Goal: Complete application form: Complete application form

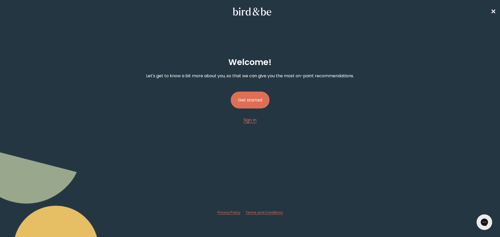
click at [241, 102] on button "Get started" at bounding box center [250, 100] width 39 height 17
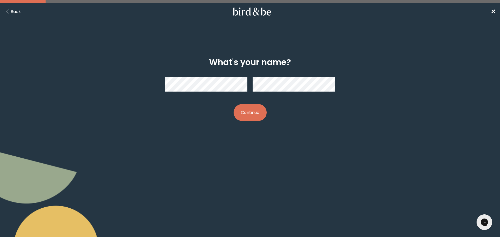
click at [246, 113] on button "Continue" at bounding box center [249, 112] width 33 height 17
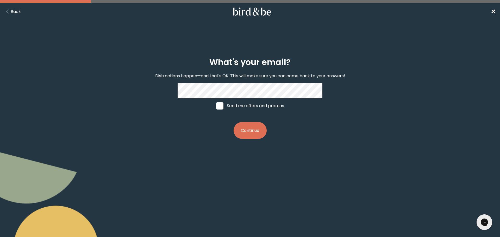
click at [247, 132] on button "Continue" at bounding box center [249, 130] width 33 height 17
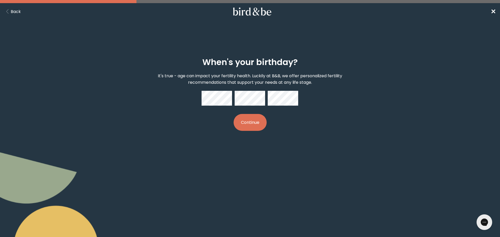
click at [248, 122] on button "Continue" at bounding box center [249, 122] width 33 height 17
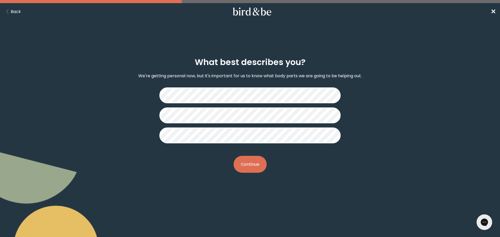
click at [254, 160] on button "Continue" at bounding box center [249, 164] width 33 height 17
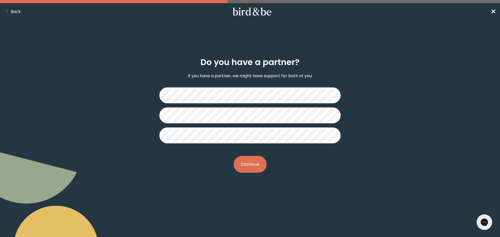
click at [248, 164] on button "Continue" at bounding box center [249, 164] width 33 height 17
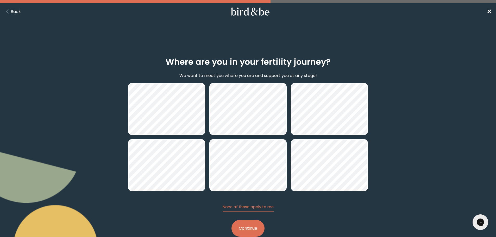
click at [252, 226] on button "Continue" at bounding box center [247, 228] width 33 height 17
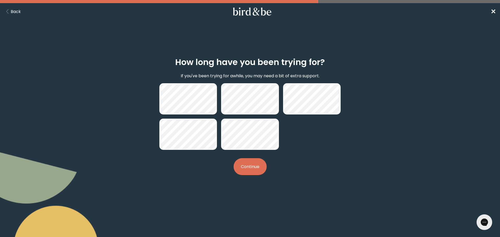
click at [242, 165] on button "Continue" at bounding box center [249, 166] width 33 height 17
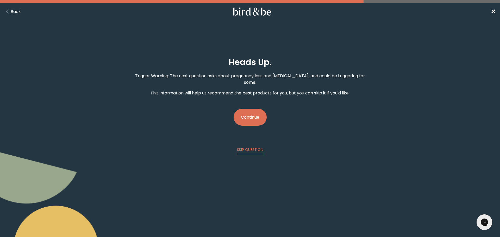
click at [254, 111] on button "Continue" at bounding box center [249, 117] width 33 height 17
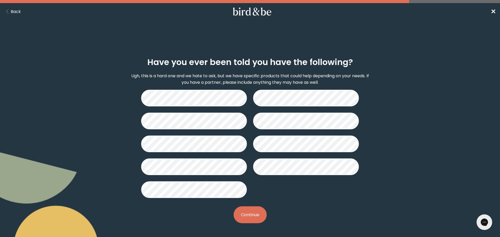
click at [251, 211] on button "Continue" at bounding box center [249, 214] width 33 height 17
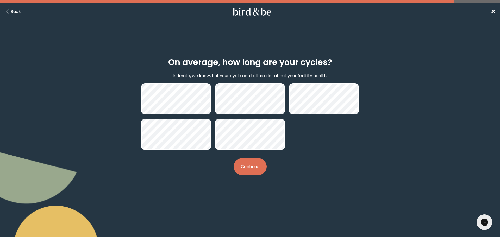
click at [253, 169] on button "Continue" at bounding box center [249, 166] width 33 height 17
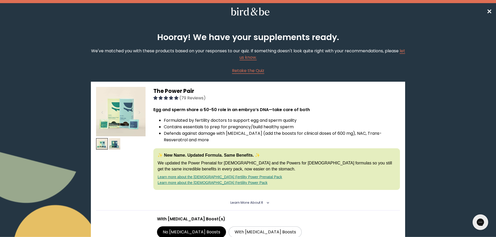
click at [119, 110] on img at bounding box center [120, 111] width 49 height 49
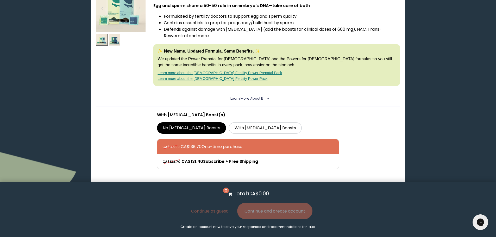
scroll to position [52, 0]
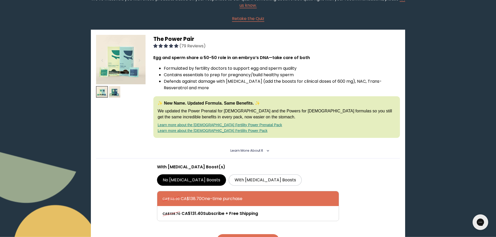
click at [252, 151] on span "Learn More About it" at bounding box center [246, 150] width 33 height 4
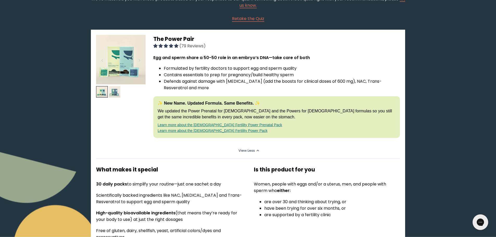
click at [111, 92] on img at bounding box center [115, 92] width 12 height 12
click at [115, 92] on img at bounding box center [115, 92] width 12 height 12
click at [124, 54] on img at bounding box center [120, 59] width 49 height 49
click at [102, 90] on img at bounding box center [102, 92] width 12 height 12
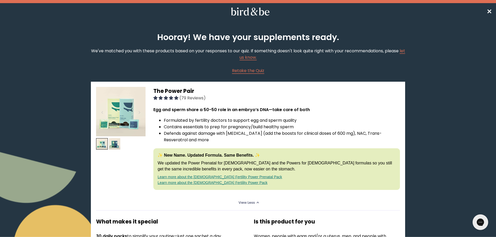
click at [187, 176] on link "Learn more about the [DEMOGRAPHIC_DATA] Fertility Power Prenatal Pack" at bounding box center [219, 177] width 124 height 4
